Goal: Task Accomplishment & Management: Manage account settings

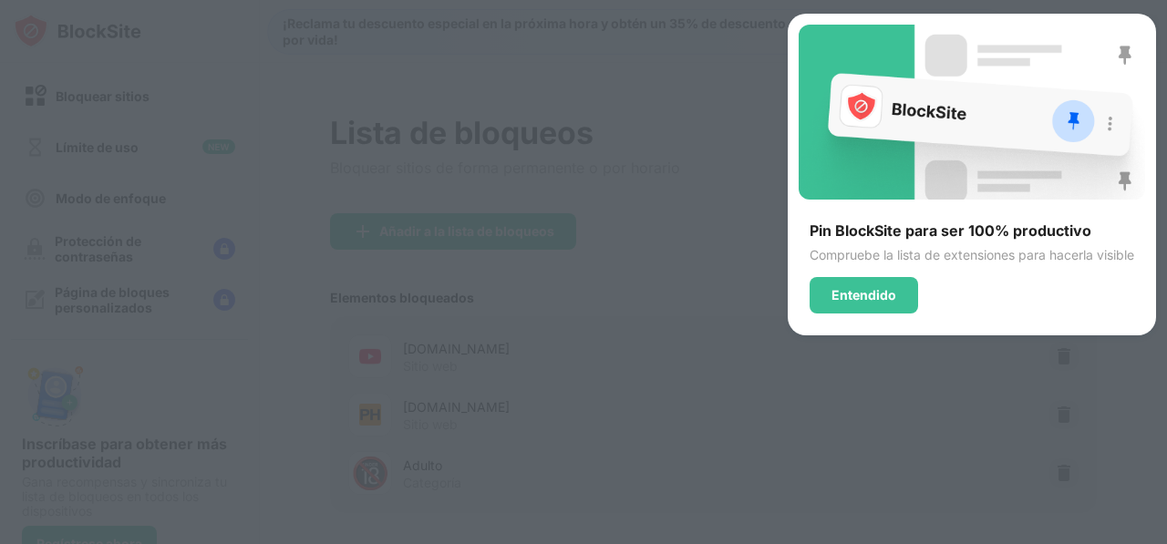
click at [844, 319] on div "Pin BlockSite para ser 100% productivo Compruebe la lista de extensiones para h…" at bounding box center [972, 175] width 368 height 322
click at [837, 297] on div "Entendido" at bounding box center [863, 295] width 65 height 15
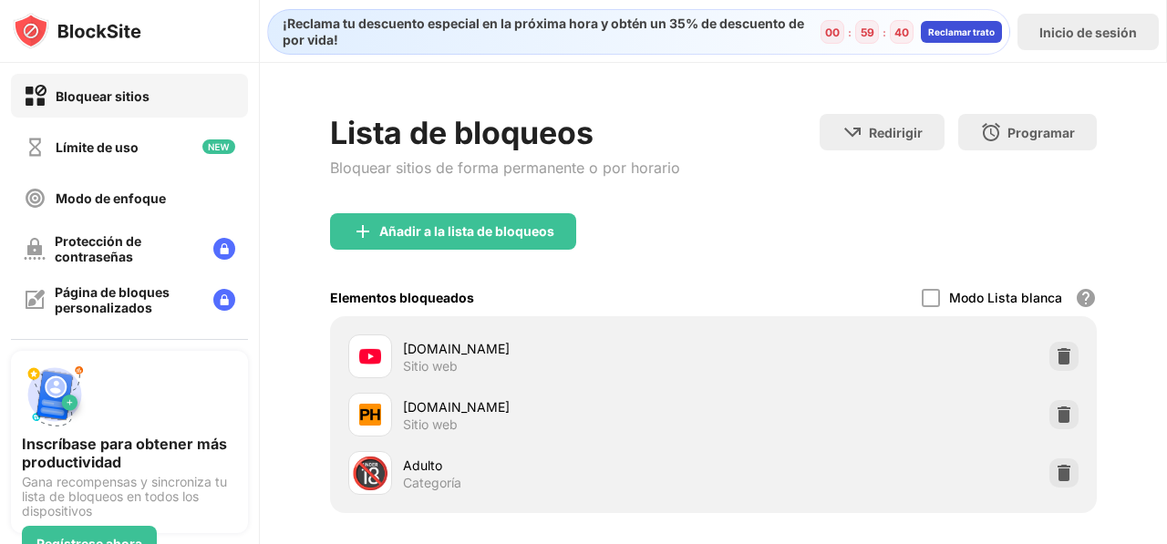
click at [979, 28] on div "Reclamar trato" at bounding box center [961, 31] width 67 height 11
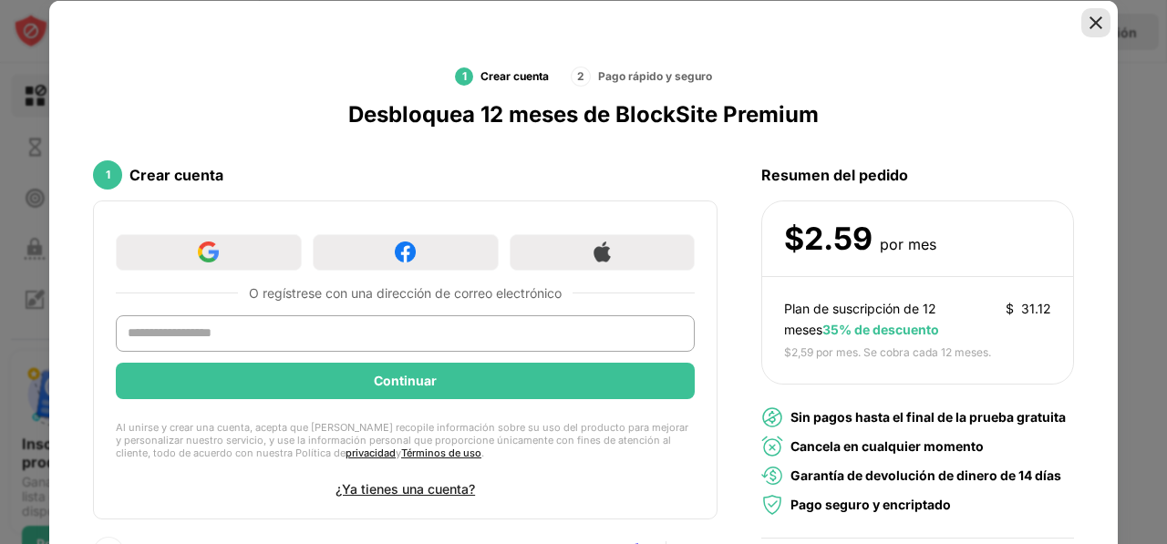
click at [1088, 26] on img at bounding box center [1096, 22] width 18 height 18
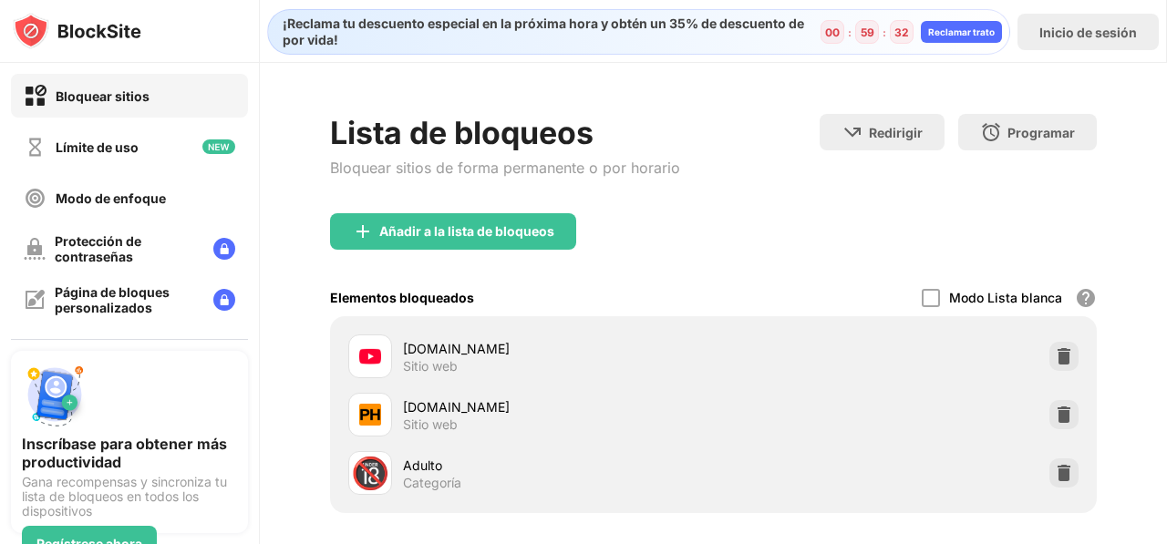
click at [98, 105] on div "Bloquear sitios" at bounding box center [87, 96] width 126 height 23
click at [112, 263] on div "Protección de contraseñas" at bounding box center [129, 249] width 237 height 44
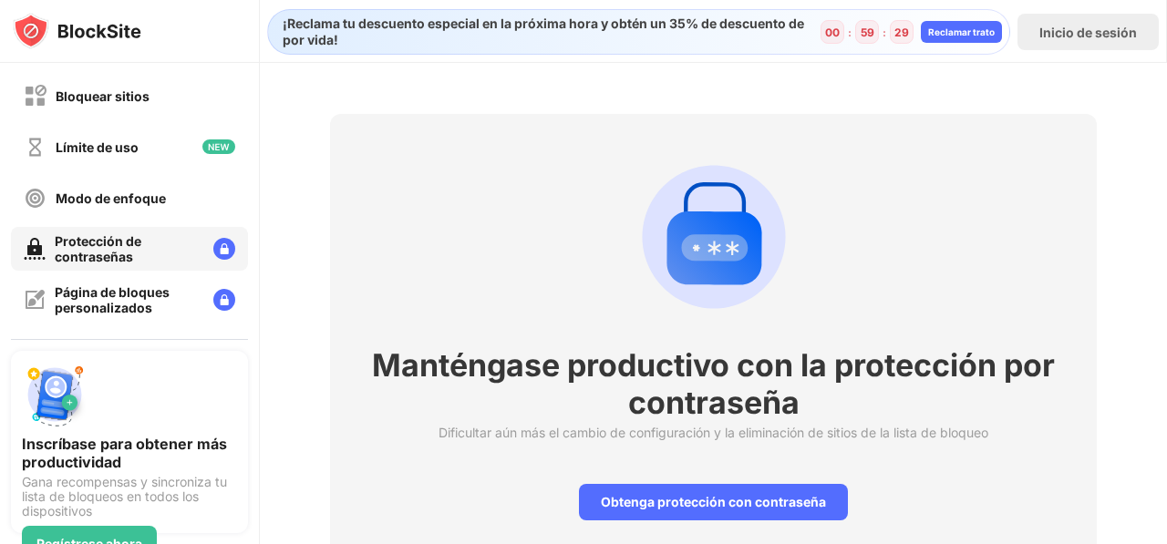
scroll to position [77, 0]
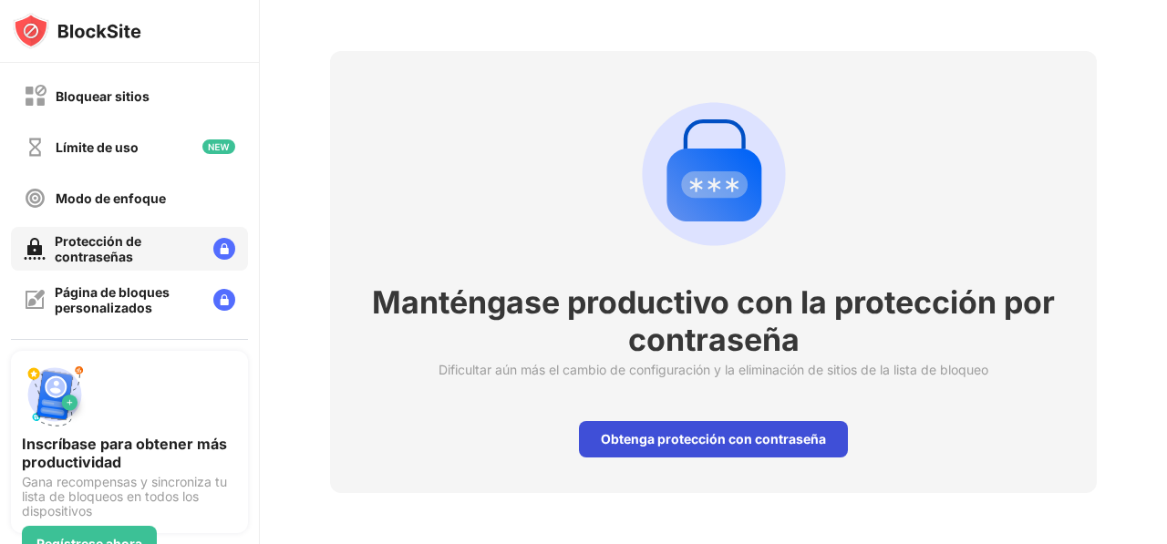
click at [684, 421] on div "Obtenga protección con contraseña" at bounding box center [713, 439] width 269 height 36
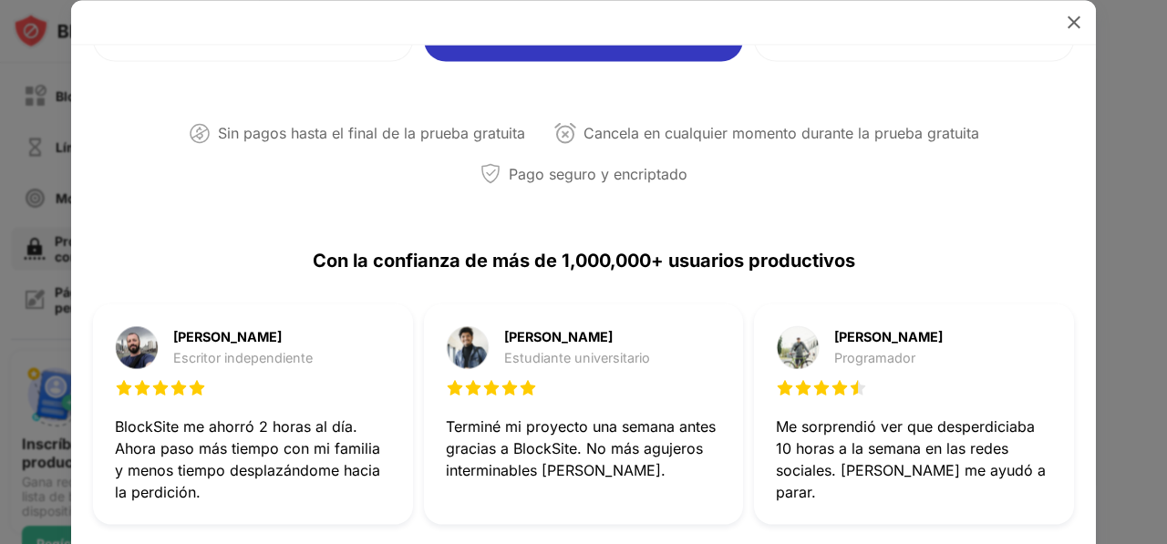
scroll to position [456, 0]
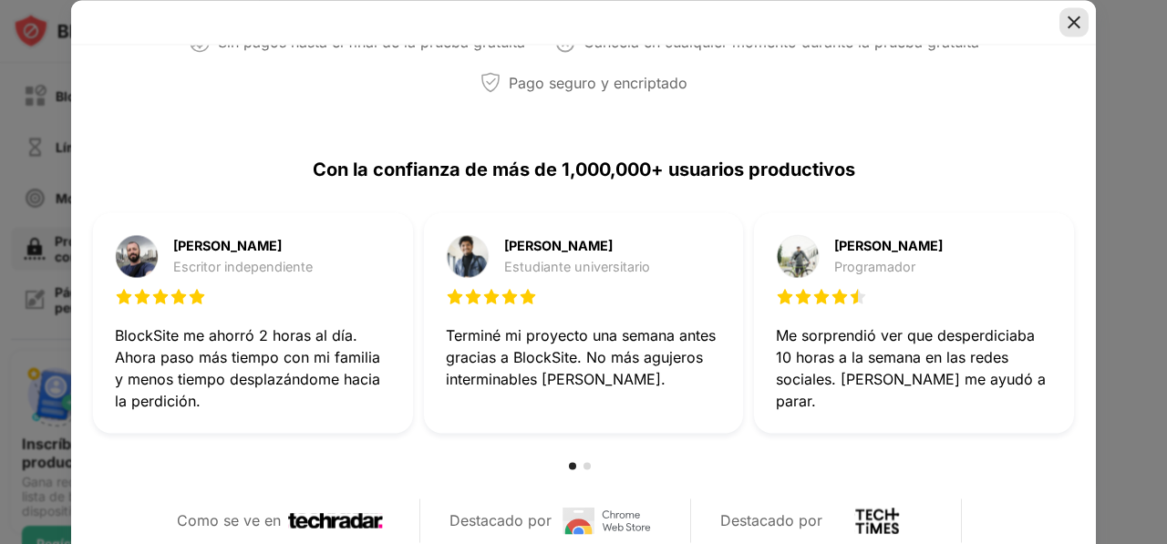
click at [1075, 26] on img at bounding box center [1074, 22] width 18 height 18
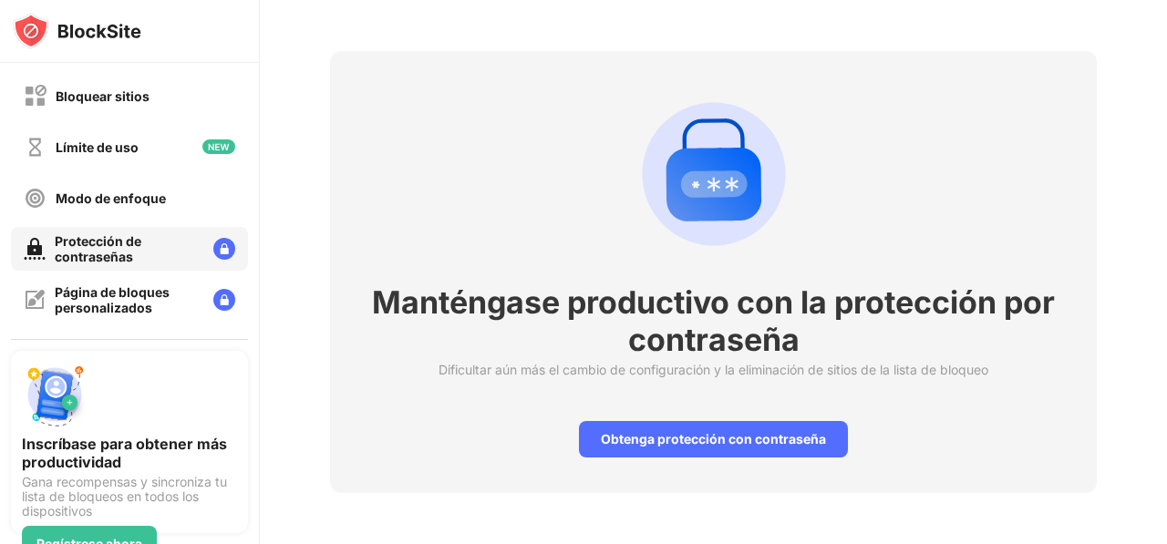
scroll to position [0, 0]
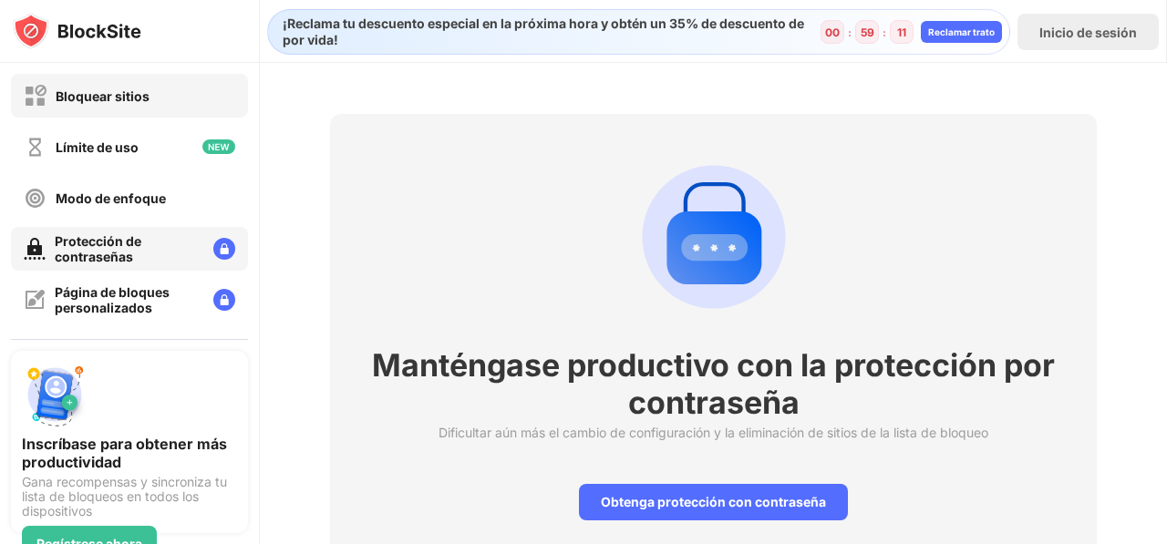
click at [125, 87] on div "Bloquear sitios" at bounding box center [87, 96] width 126 height 23
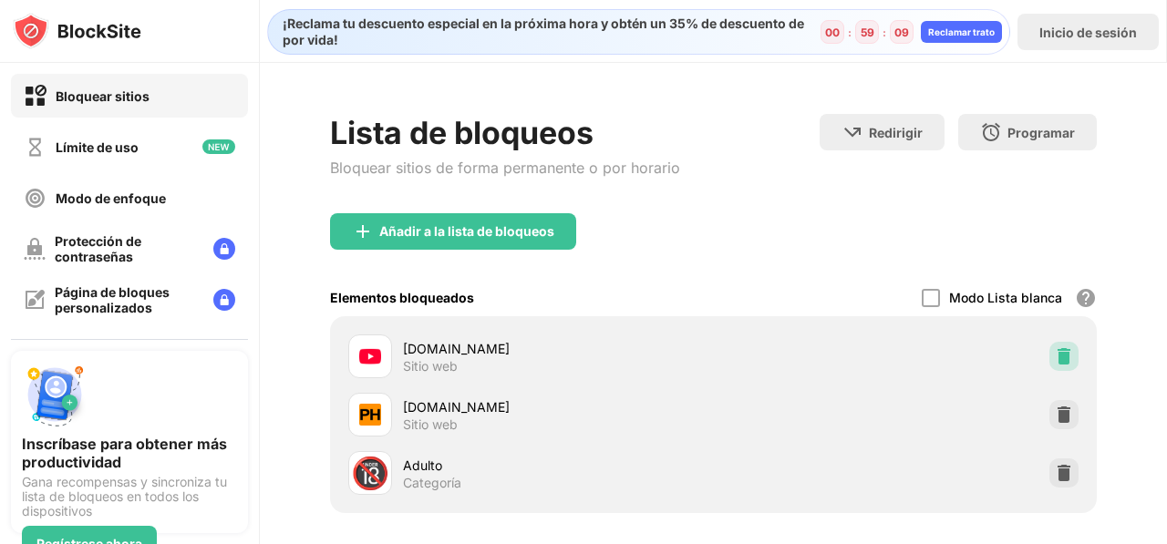
click at [1055, 347] on img at bounding box center [1064, 356] width 18 height 18
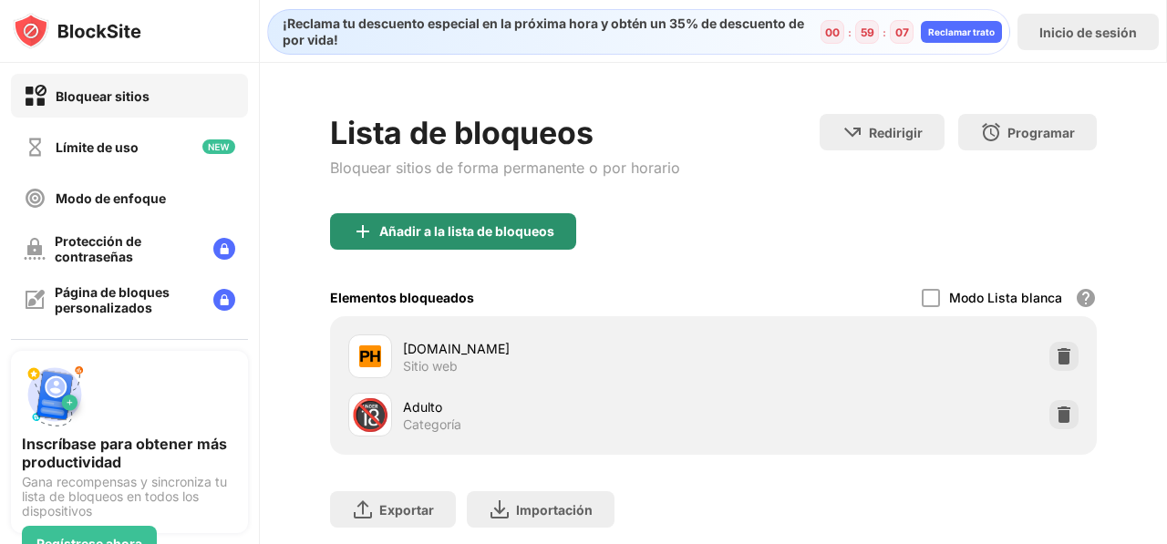
click at [445, 239] on div "Añadir a la lista de bloqueos" at bounding box center [453, 231] width 246 height 36
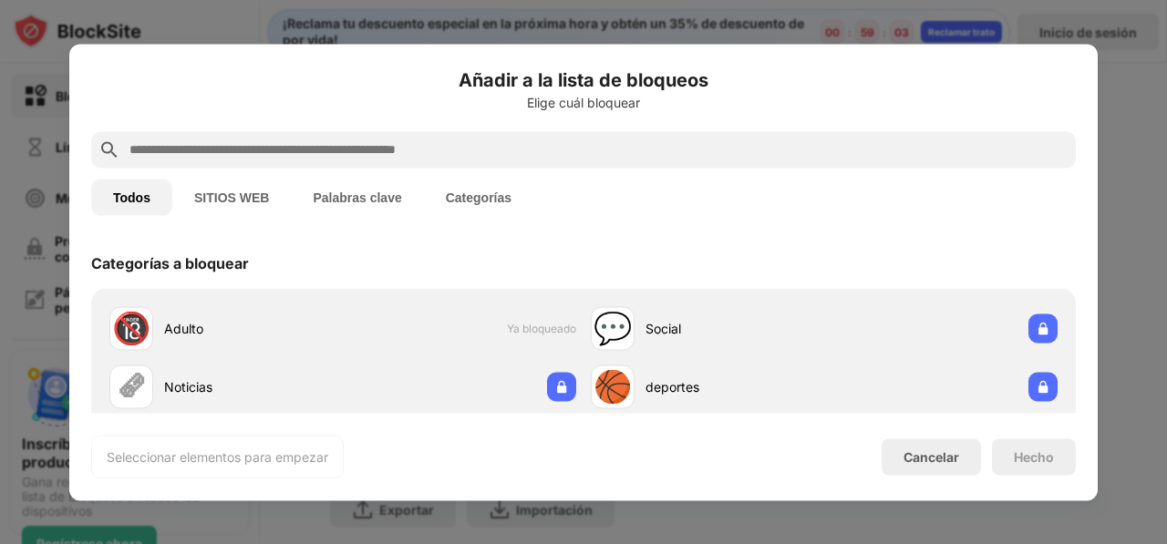
click at [230, 194] on button "SITIOS WEB" at bounding box center [231, 197] width 119 height 36
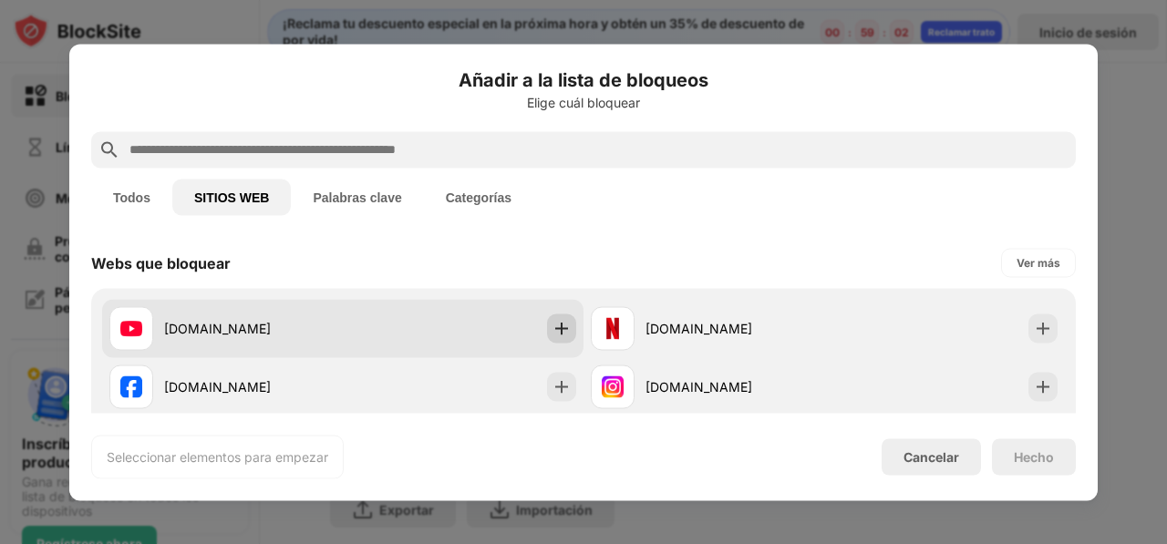
click at [562, 324] on img at bounding box center [561, 328] width 18 height 18
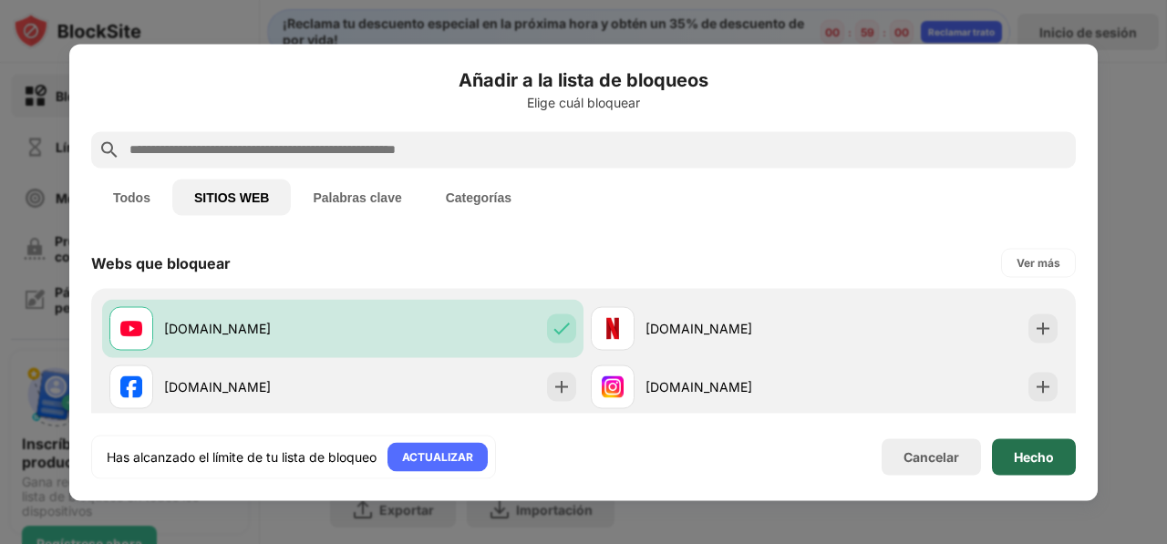
click at [1069, 461] on div "Hecho" at bounding box center [1034, 457] width 84 height 36
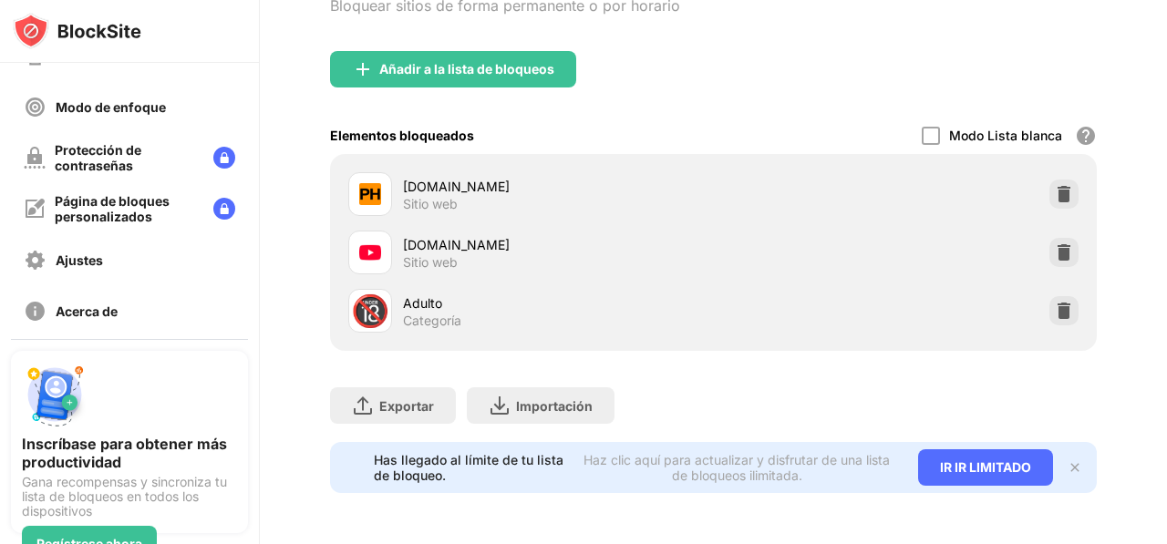
scroll to position [18, 0]
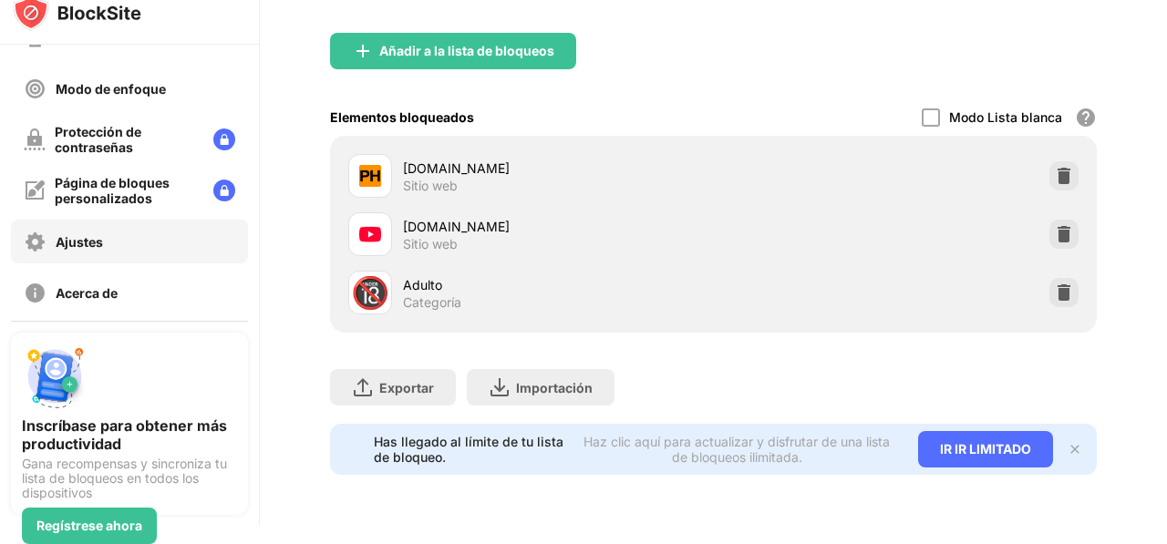
click at [181, 253] on div "Ajustes" at bounding box center [129, 242] width 237 height 44
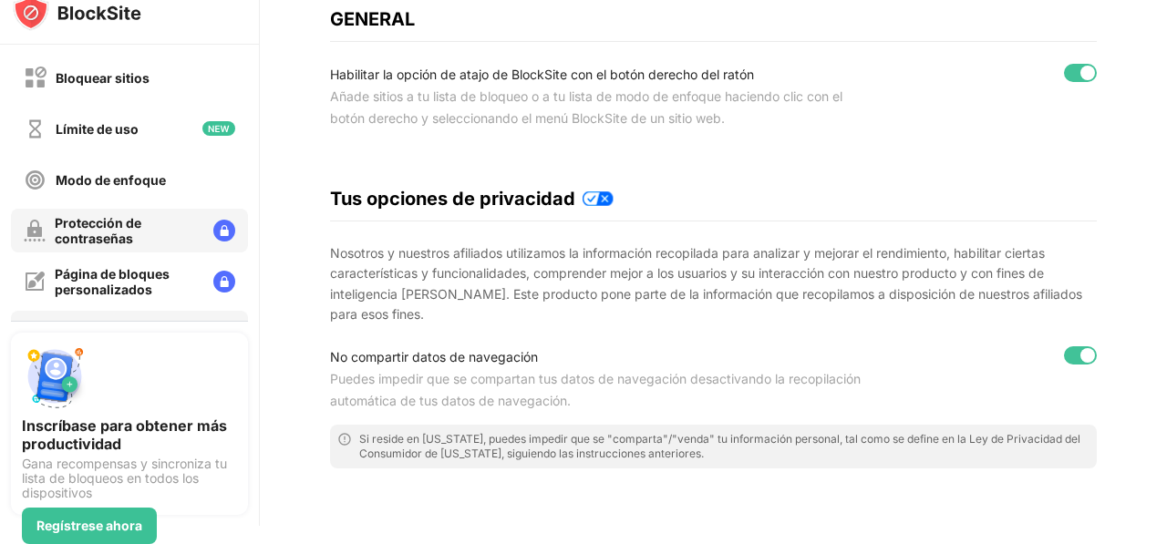
click at [158, 235] on div "Protección de contraseñas" at bounding box center [127, 230] width 144 height 31
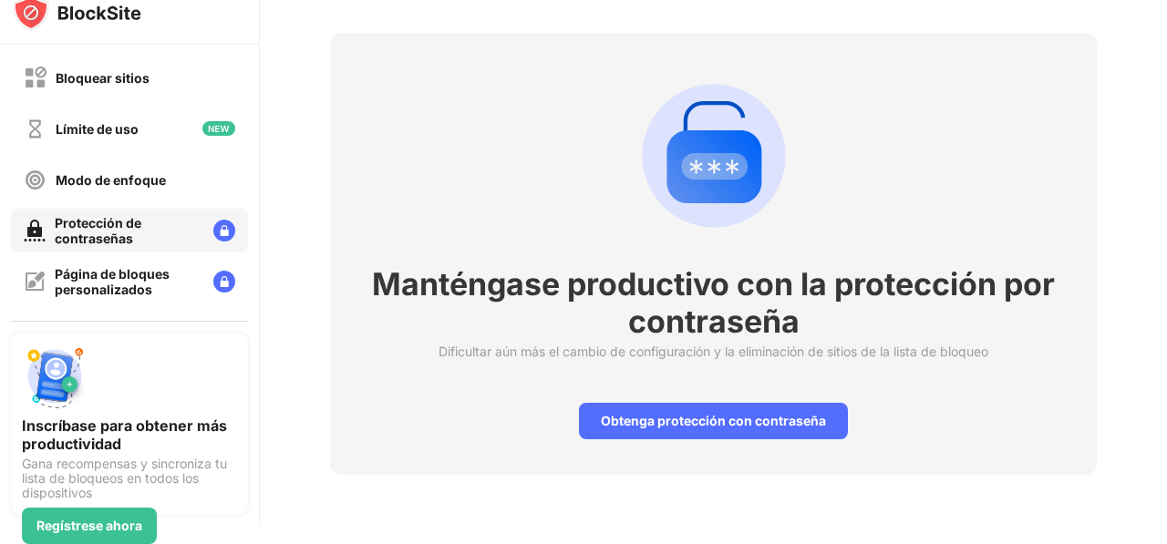
scroll to position [77, 0]
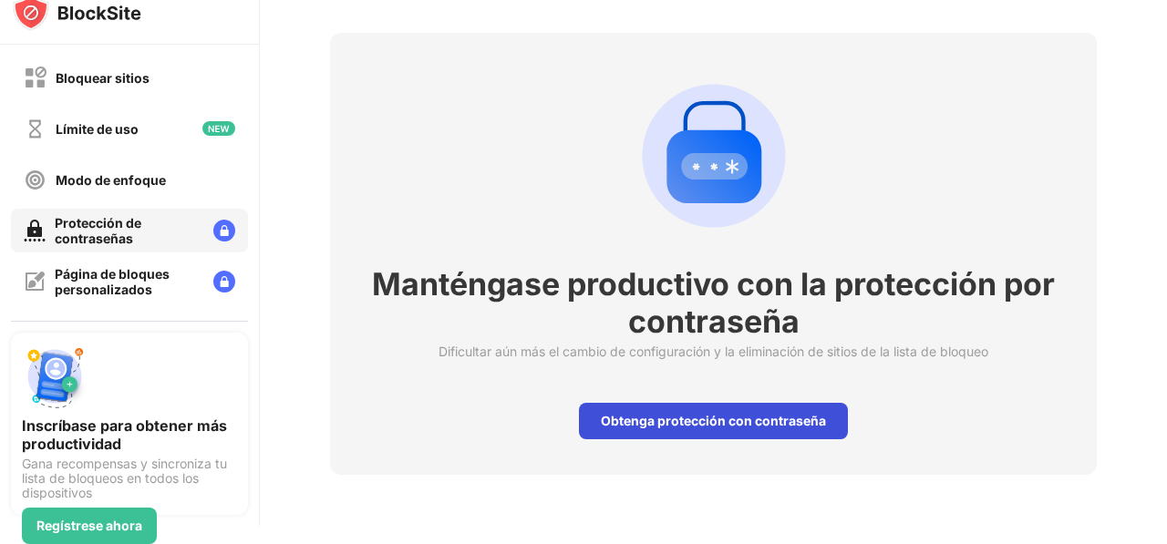
click at [695, 408] on div "Obtenga protección con contraseña" at bounding box center [713, 421] width 269 height 36
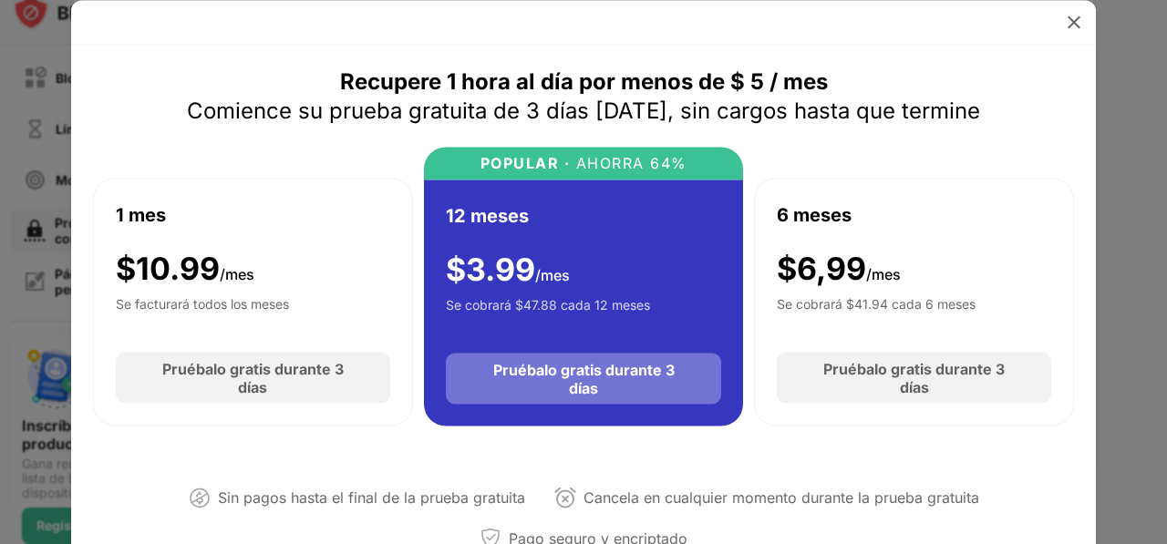
click at [623, 377] on div "Pruébalo gratis durante 3 días" at bounding box center [583, 379] width 203 height 36
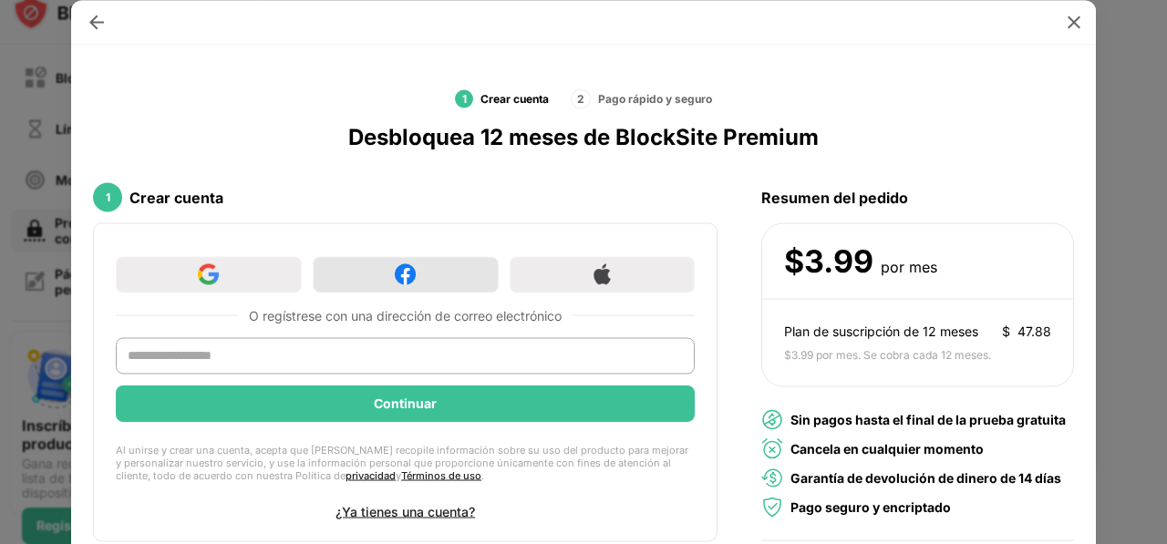
click at [413, 265] on div at bounding box center [406, 274] width 186 height 36
click at [1073, 11] on div at bounding box center [1073, 21] width 29 height 29
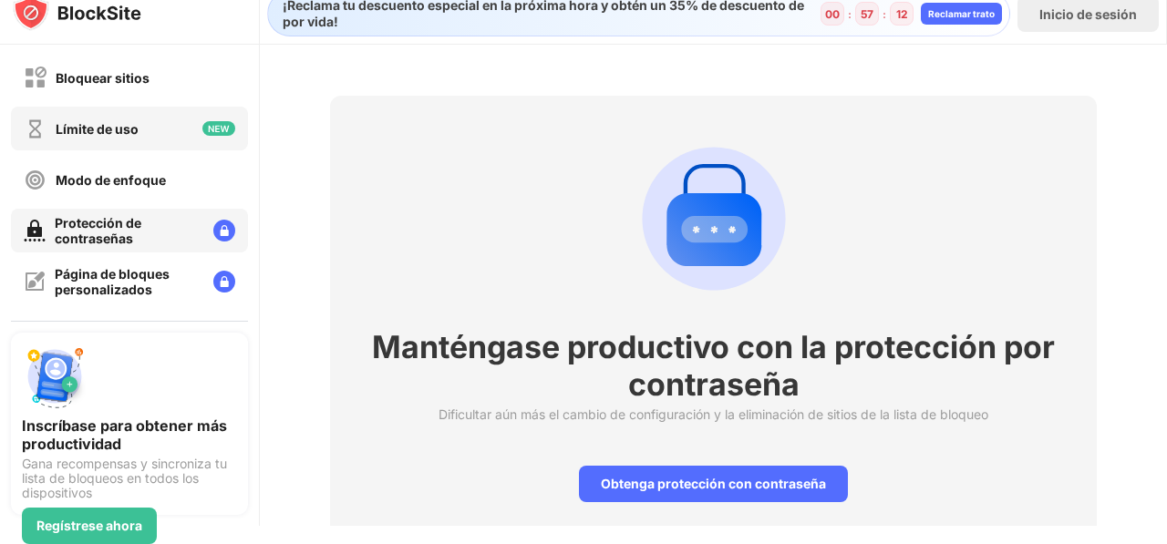
click at [197, 136] on div "Límite de uso" at bounding box center [129, 129] width 237 height 44
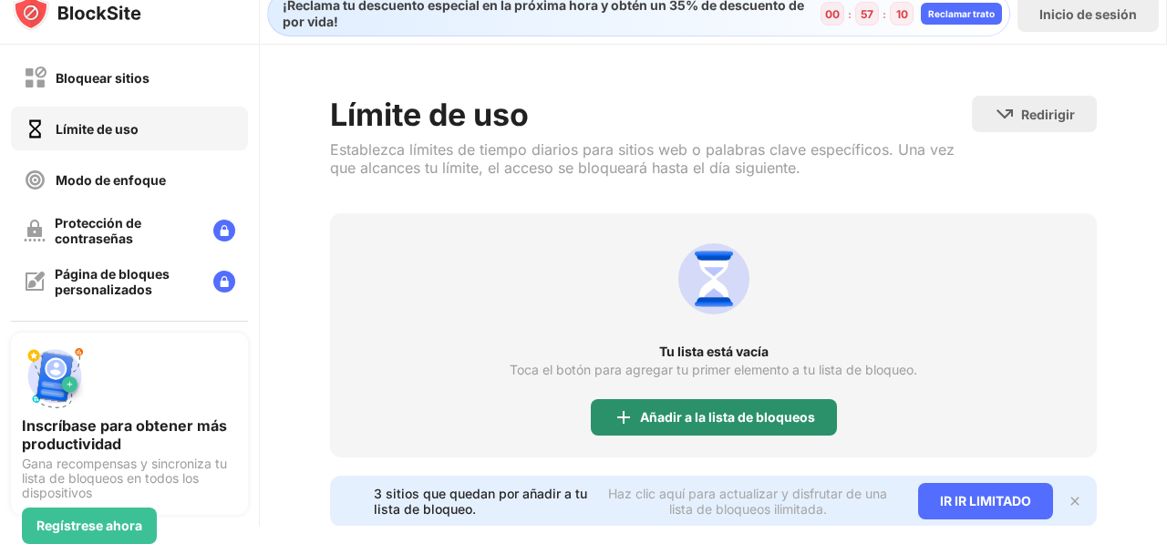
click at [756, 424] on div "Añadir a la lista de bloqueos" at bounding box center [714, 417] width 246 height 36
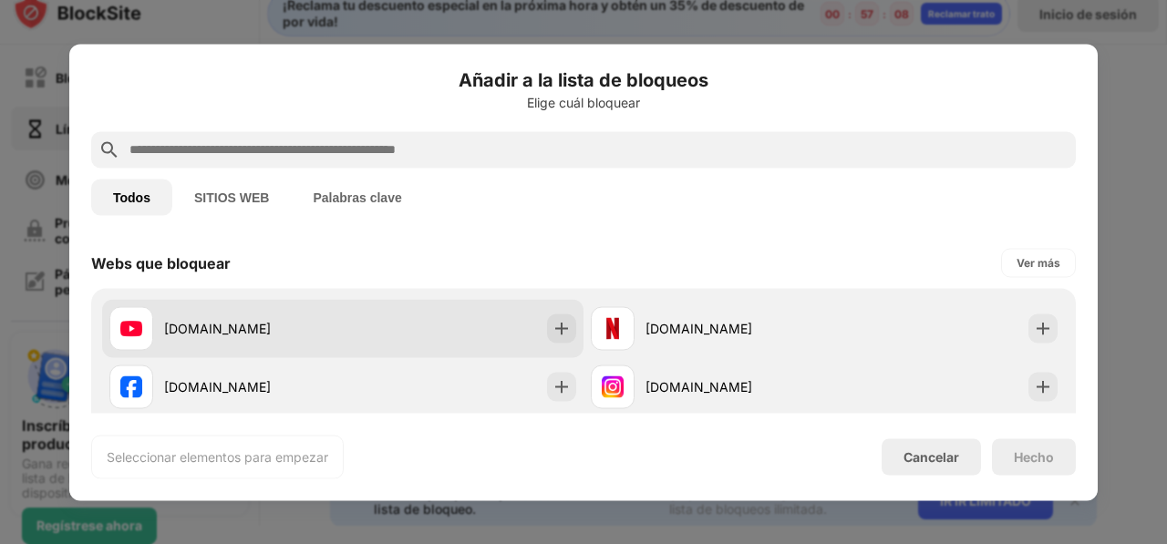
click at [547, 330] on div at bounding box center [561, 328] width 29 height 29
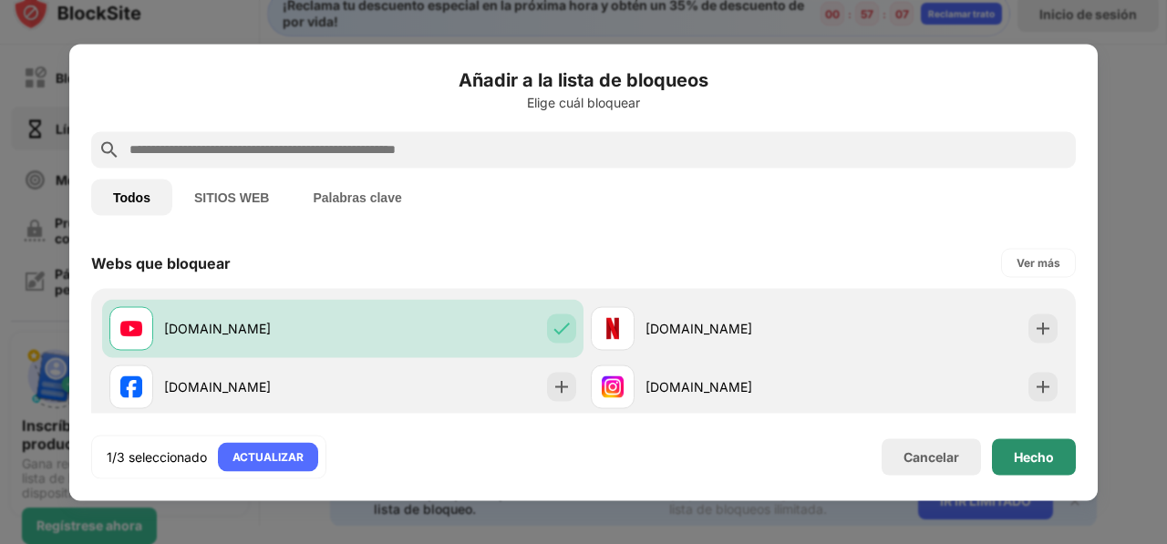
click at [1028, 460] on div "Hecho" at bounding box center [1034, 456] width 40 height 15
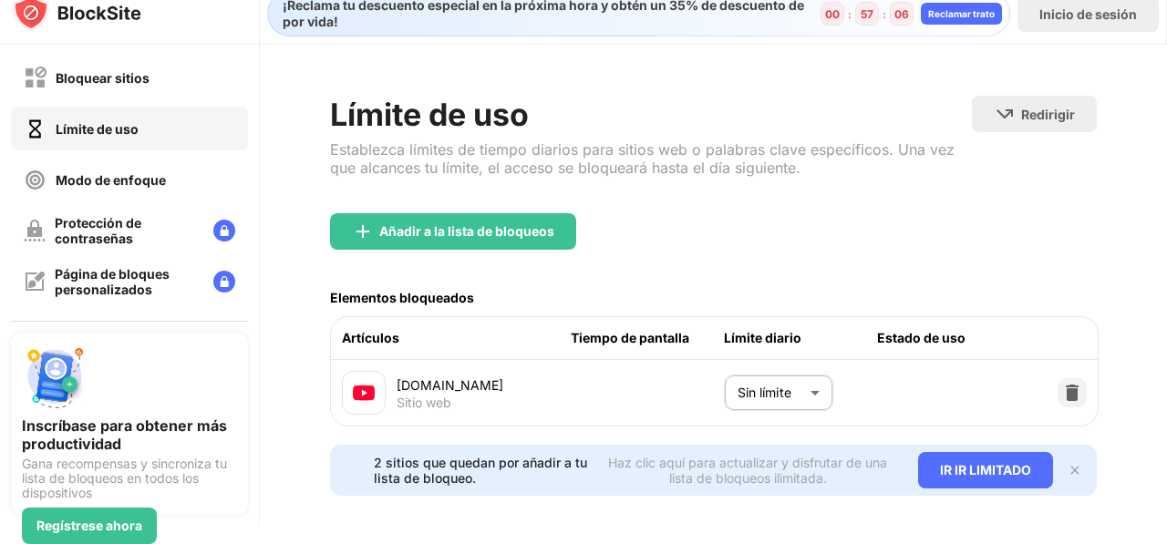
click at [756, 388] on body "Bloquear sitios Límite de uso Modo de enfoque Protección de contraseñas Página …" at bounding box center [583, 272] width 1167 height 544
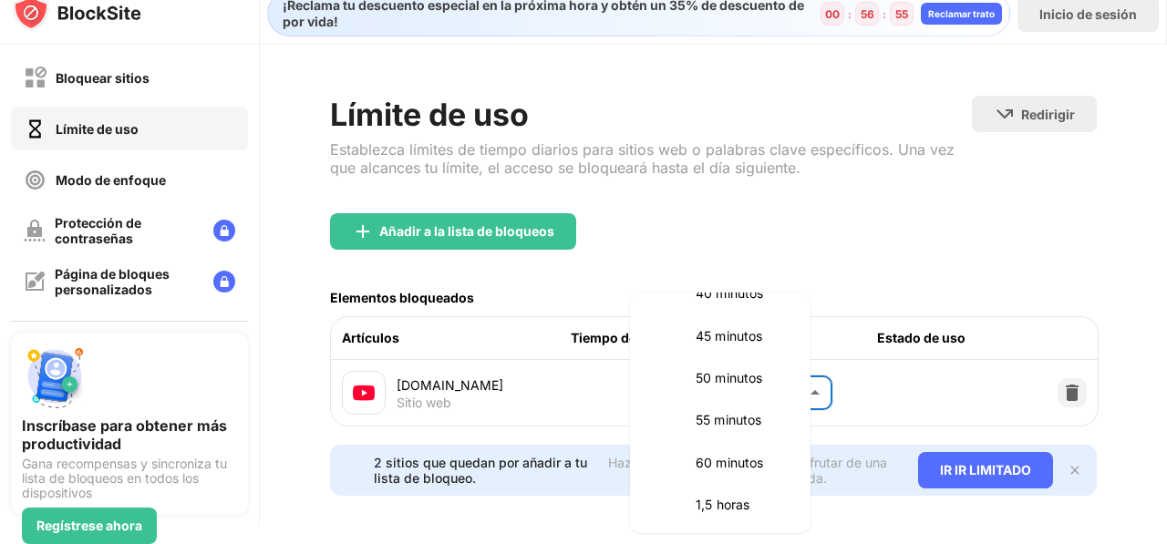
scroll to position [468, 0]
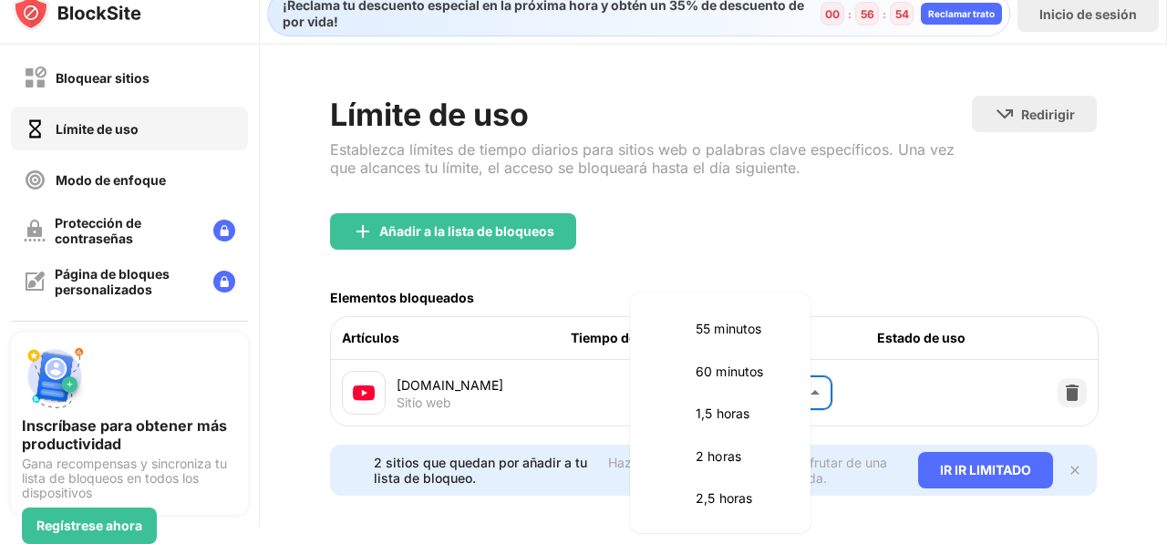
click at [740, 418] on p "1,5 horas" at bounding box center [742, 414] width 93 height 20
type input "**"
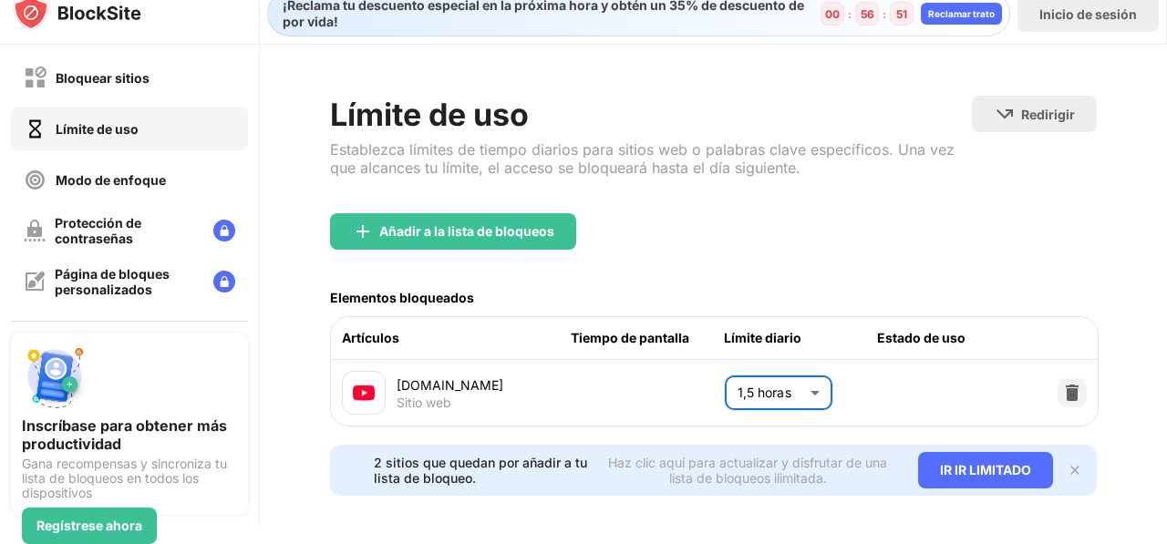
click at [924, 341] on div "Estado de uso" at bounding box center [953, 338] width 153 height 20
click at [1058, 399] on div at bounding box center [1072, 392] width 29 height 29
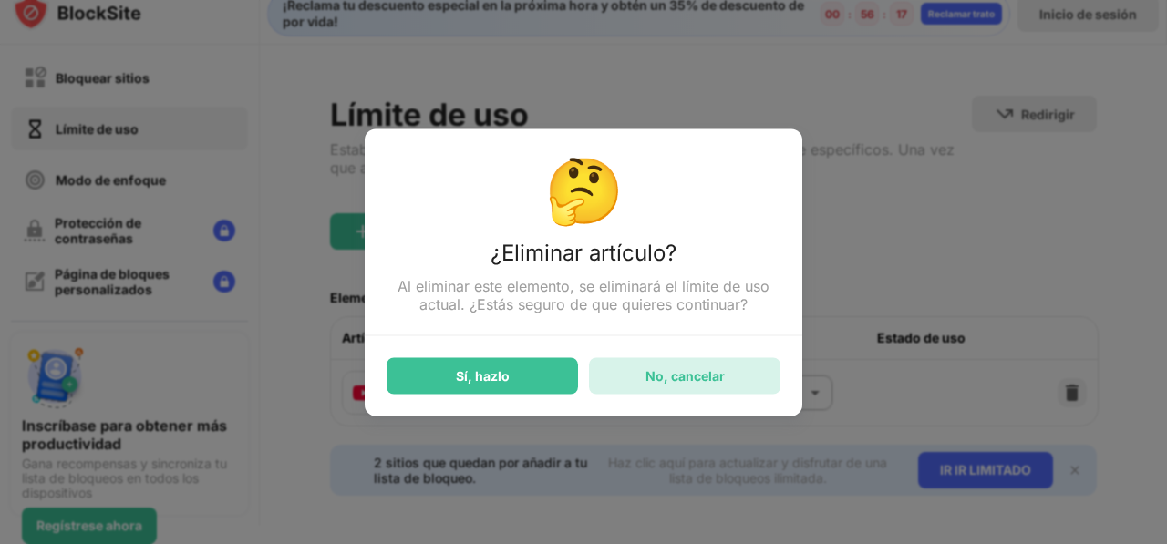
click at [658, 392] on div "No, cancelar" at bounding box center [684, 375] width 191 height 36
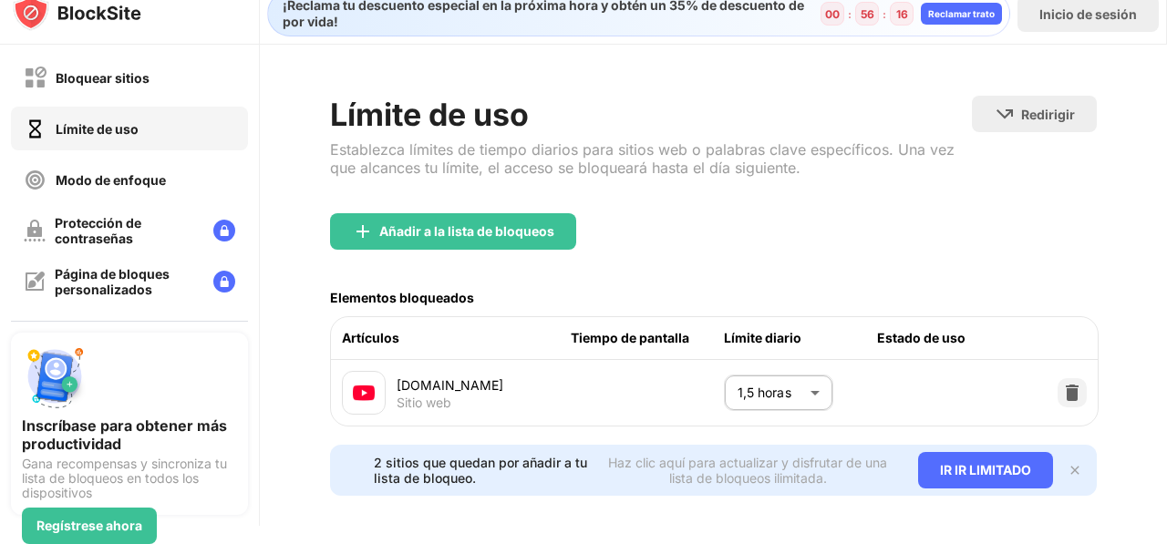
scroll to position [0, 0]
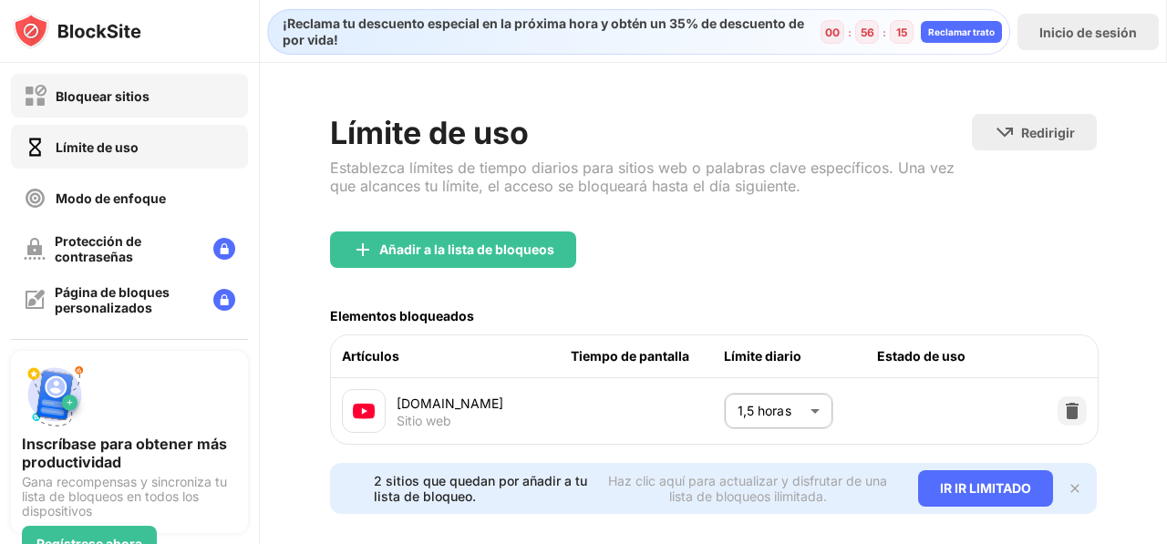
click at [57, 92] on div "Bloquear sitios" at bounding box center [103, 95] width 94 height 15
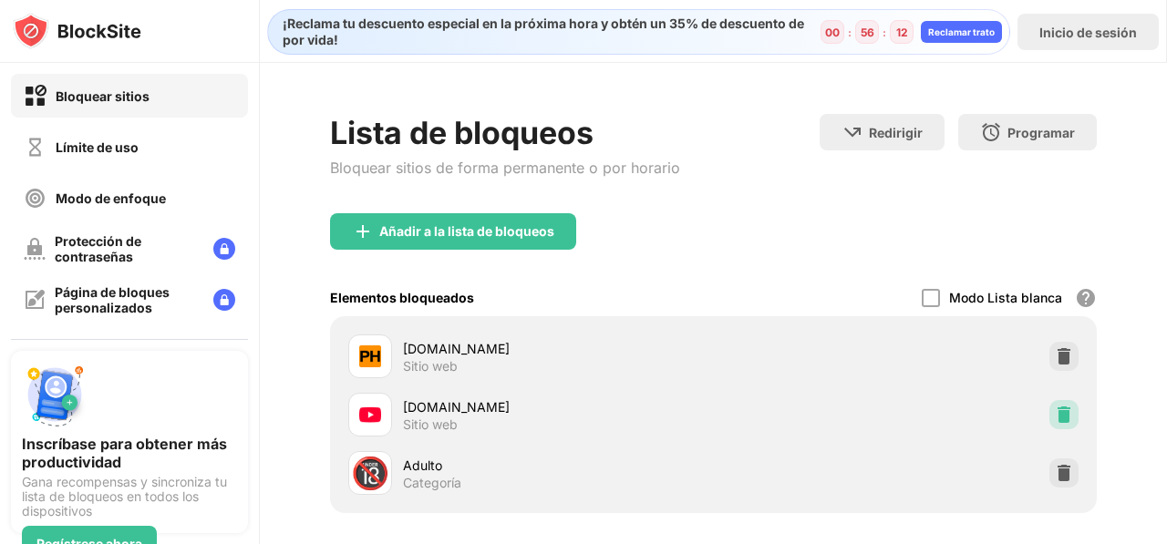
click at [1049, 417] on div at bounding box center [1063, 414] width 29 height 29
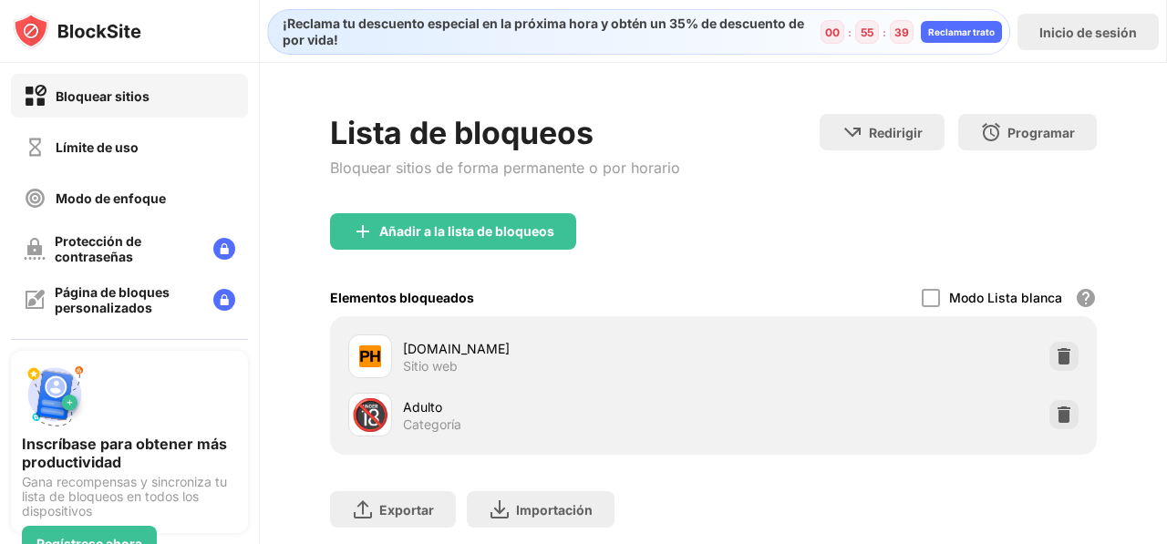
click at [773, 257] on div "Añadir a la lista de bloqueos" at bounding box center [713, 246] width 767 height 66
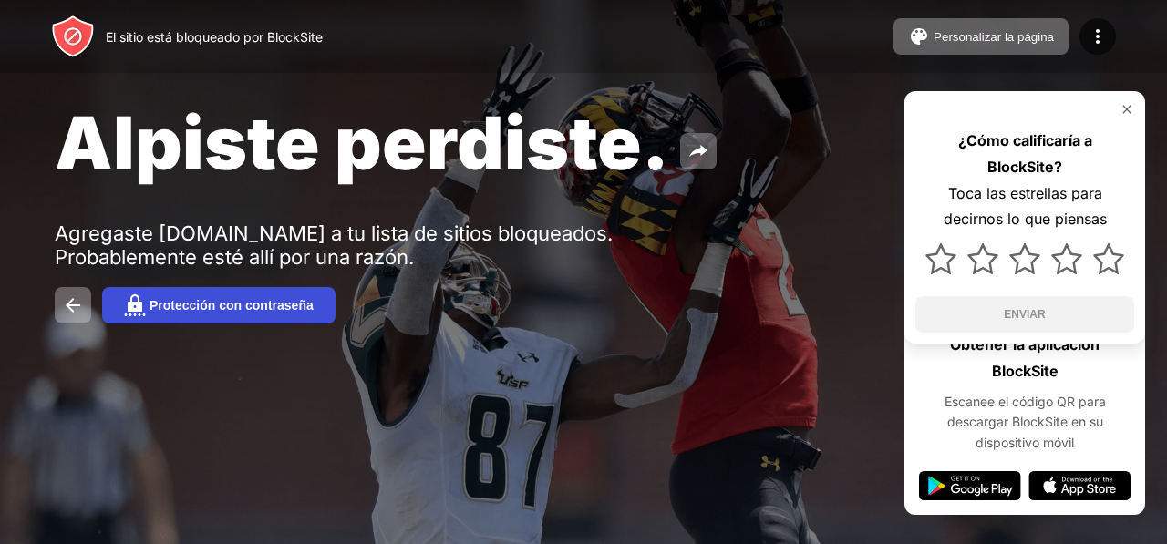
click at [295, 311] on div "Protección con contraseña" at bounding box center [232, 305] width 164 height 15
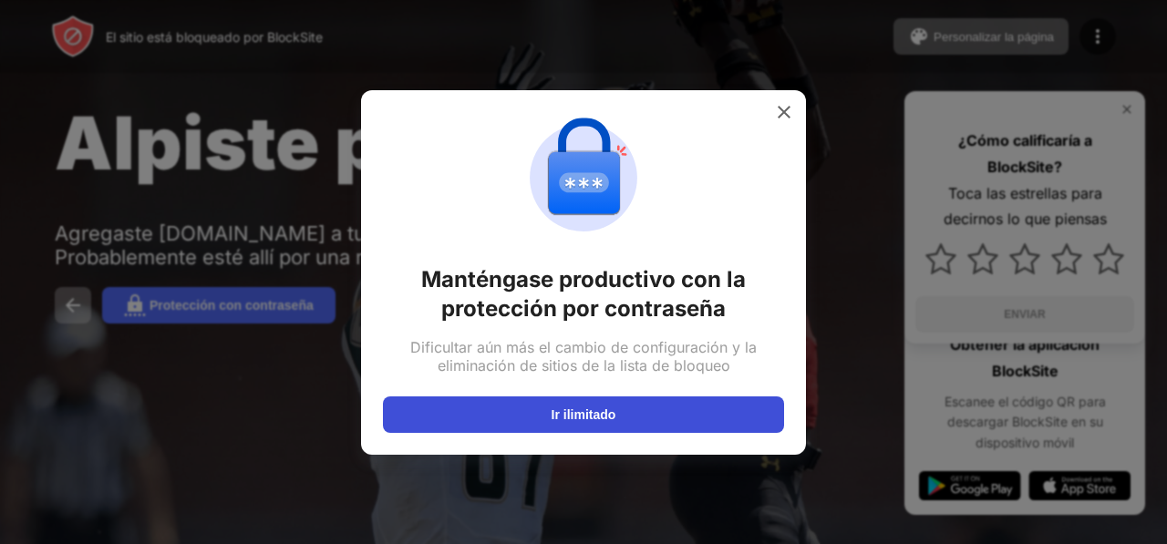
click at [642, 413] on button "Ir ilimitado" at bounding box center [583, 415] width 401 height 36
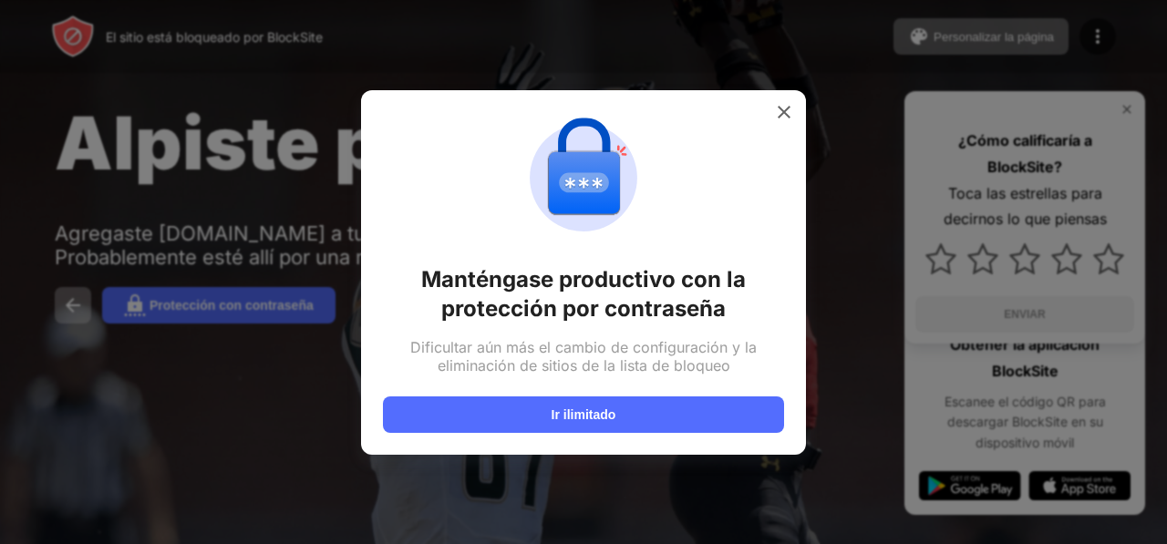
click at [810, 108] on div at bounding box center [583, 272] width 1167 height 544
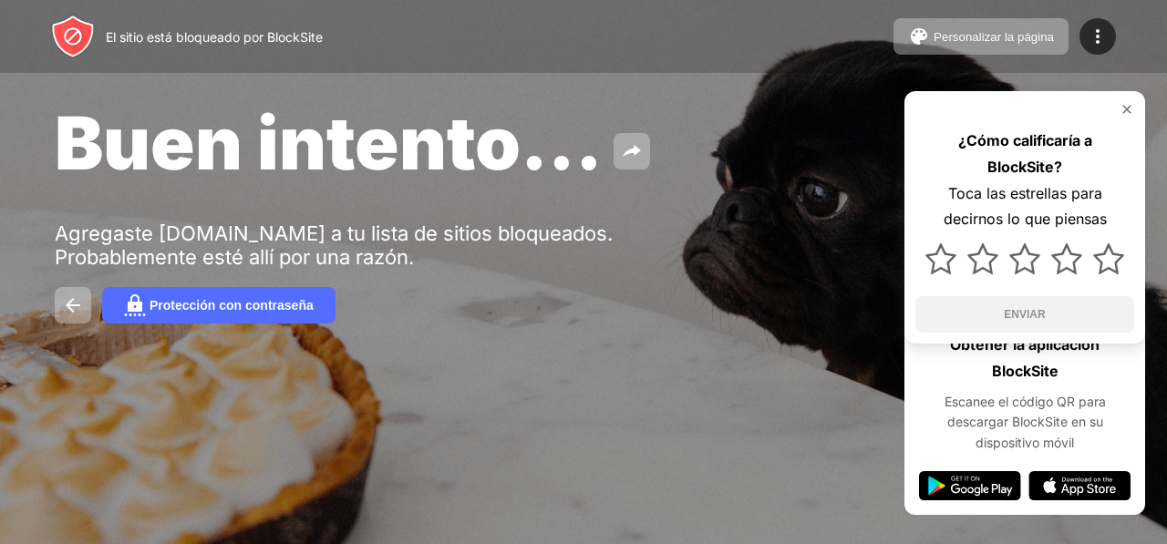
click at [1120, 104] on img at bounding box center [1127, 109] width 15 height 15
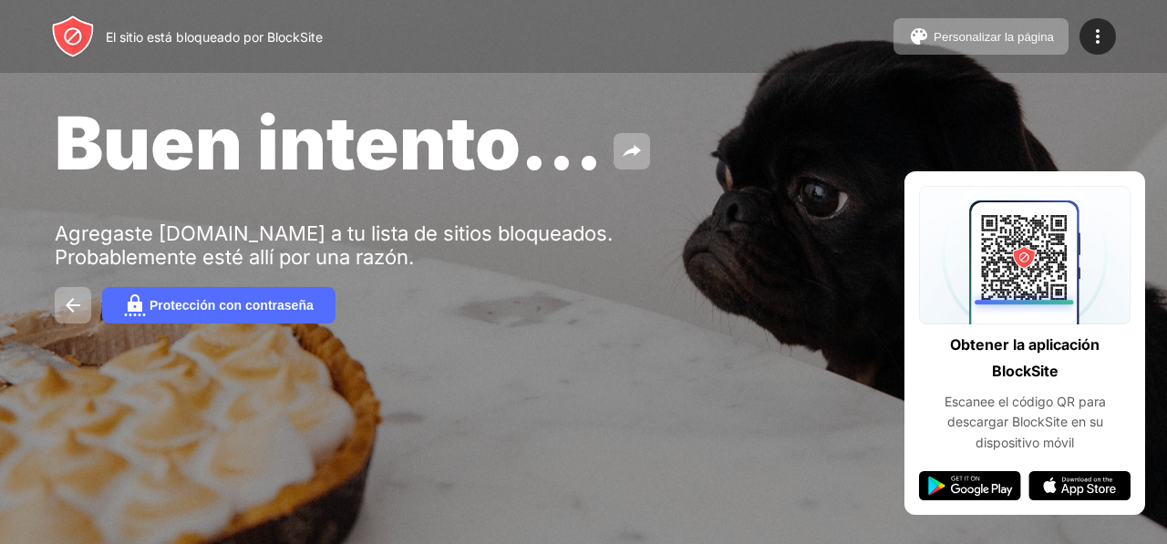
drag, startPoint x: 1027, startPoint y: 1, endPoint x: 669, endPoint y: 140, distance: 383.6
click at [666, 143] on div "Buen intento..." at bounding box center [478, 142] width 846 height 88
click at [1056, 31] on button "Personalizar la página" at bounding box center [980, 36] width 175 height 36
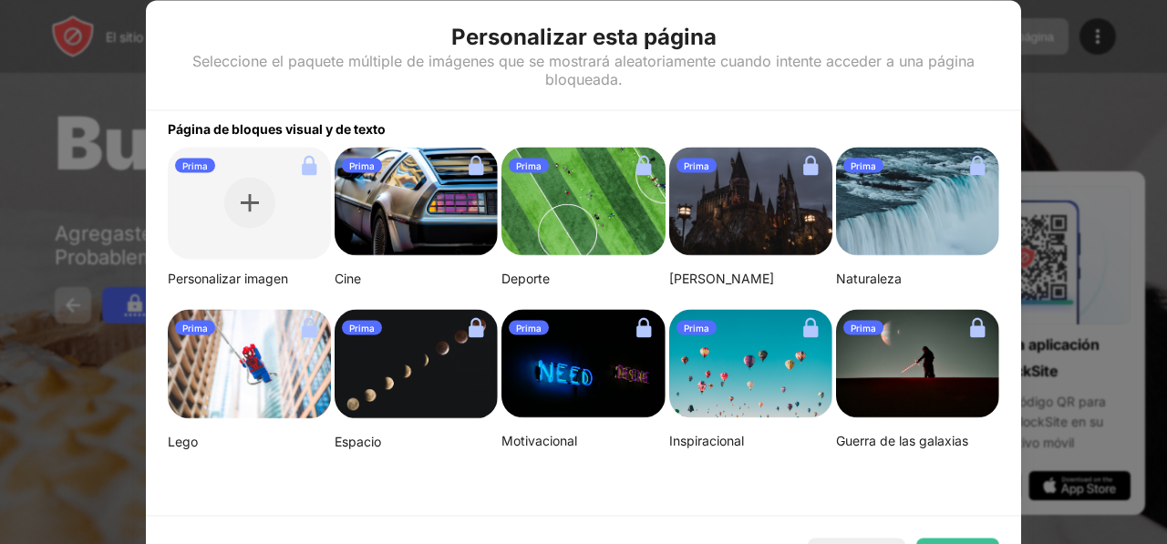
click at [1004, 110] on div "Página de bloques visual y de texto" at bounding box center [583, 123] width 875 height 26
click at [1043, 63] on div at bounding box center [583, 272] width 1167 height 544
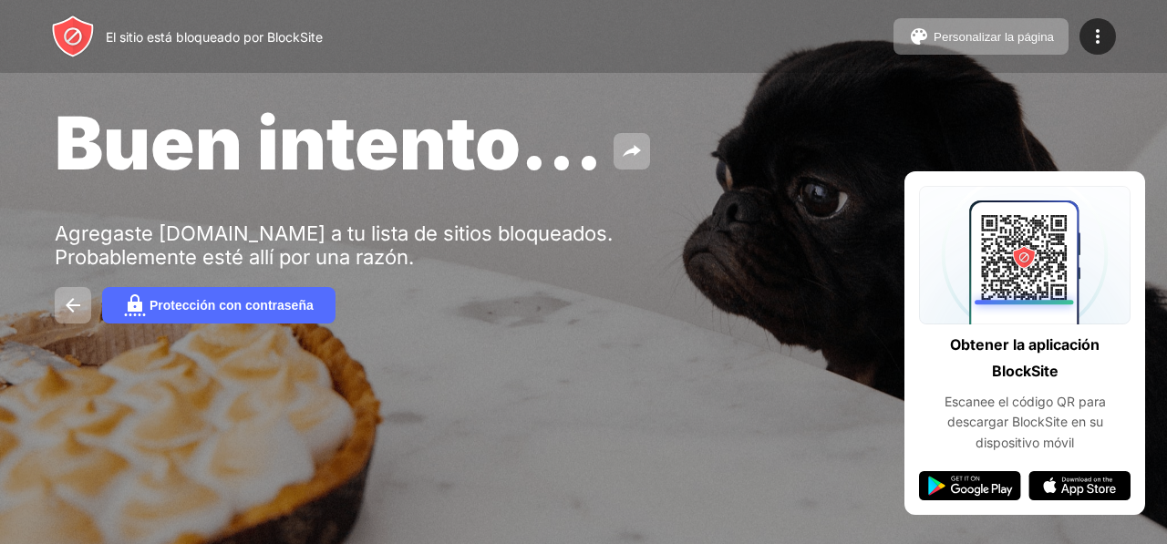
click at [678, 209] on div "Buen intento... Agregaste youtube.com a tu lista de sitios bloqueados. Probable…" at bounding box center [583, 211] width 1167 height 422
click at [1096, 23] on div at bounding box center [1097, 36] width 36 height 36
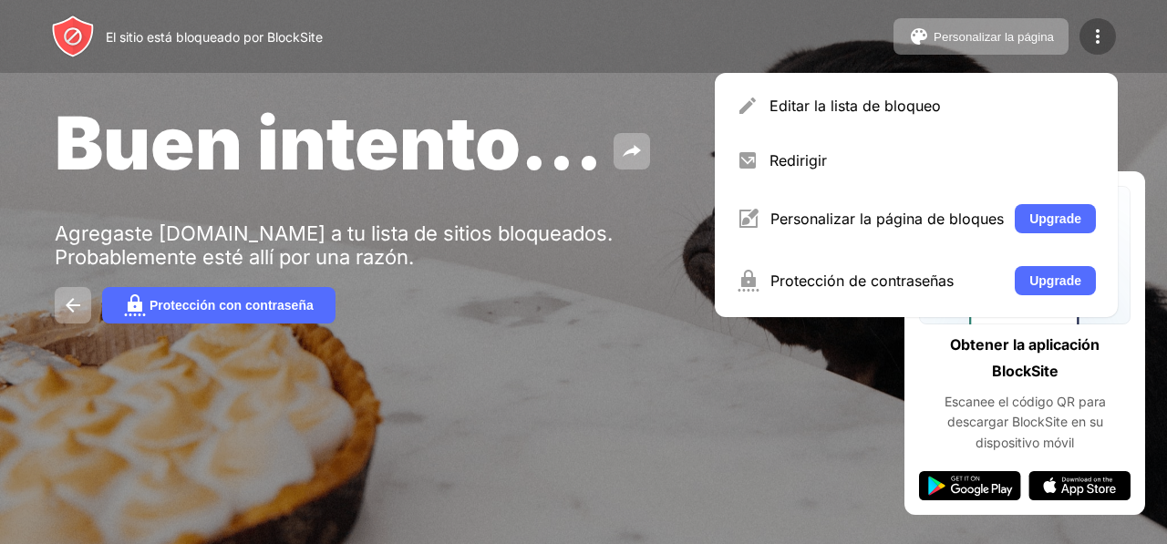
click at [1109, 44] on div at bounding box center [1097, 36] width 36 height 36
